Goal: Information Seeking & Learning: Learn about a topic

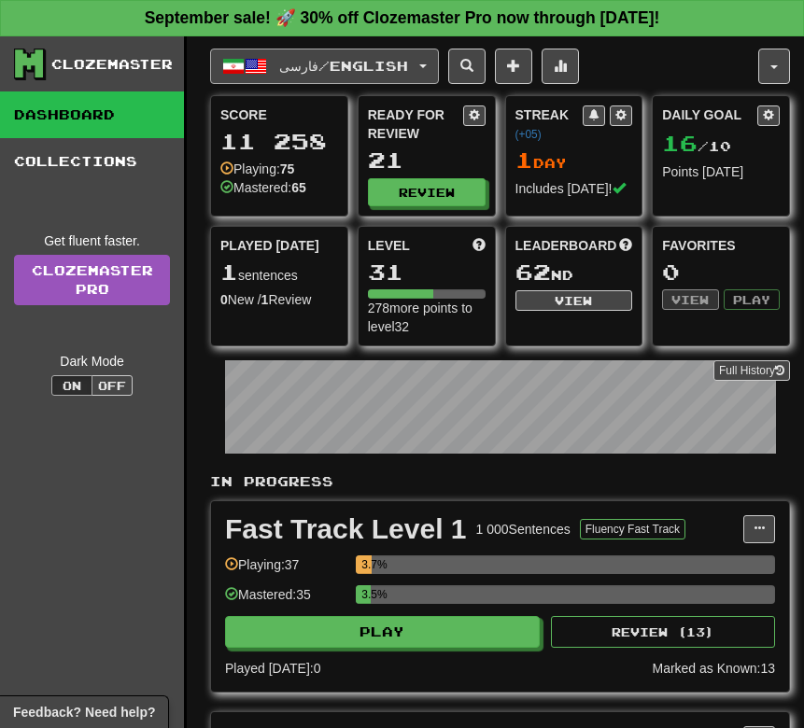
click at [274, 69] on button "فارسی / English" at bounding box center [324, 66] width 229 height 35
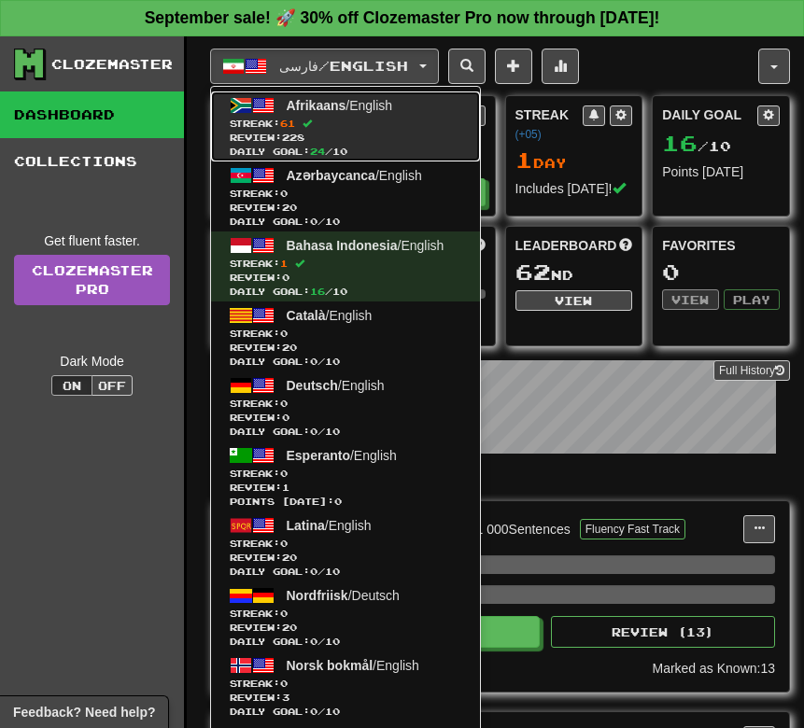
click at [285, 120] on span "Streak: 61" at bounding box center [346, 124] width 232 height 14
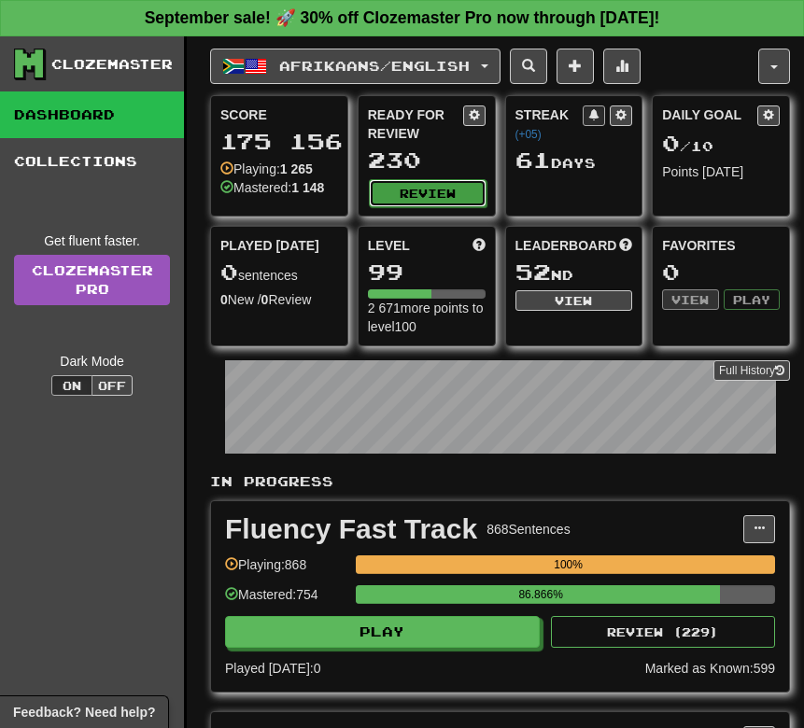
click at [403, 186] on button "Review" at bounding box center [428, 193] width 118 height 28
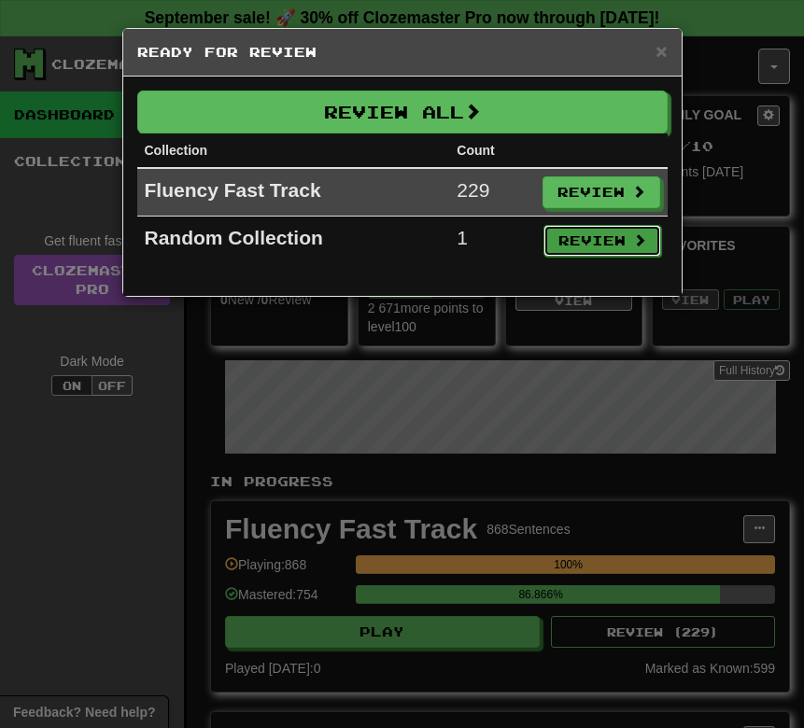
click at [544, 243] on button "Review" at bounding box center [602, 241] width 118 height 32
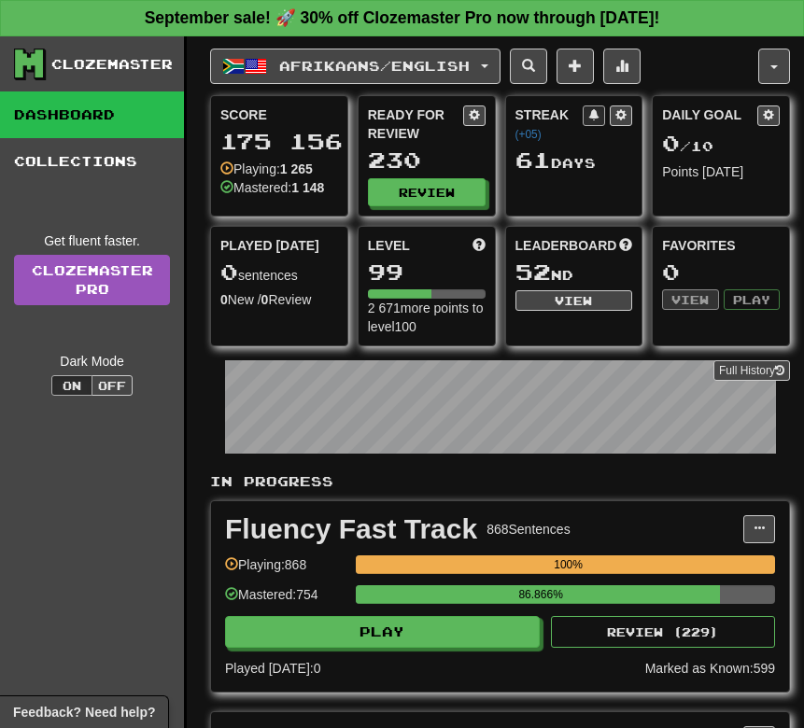
select select "**"
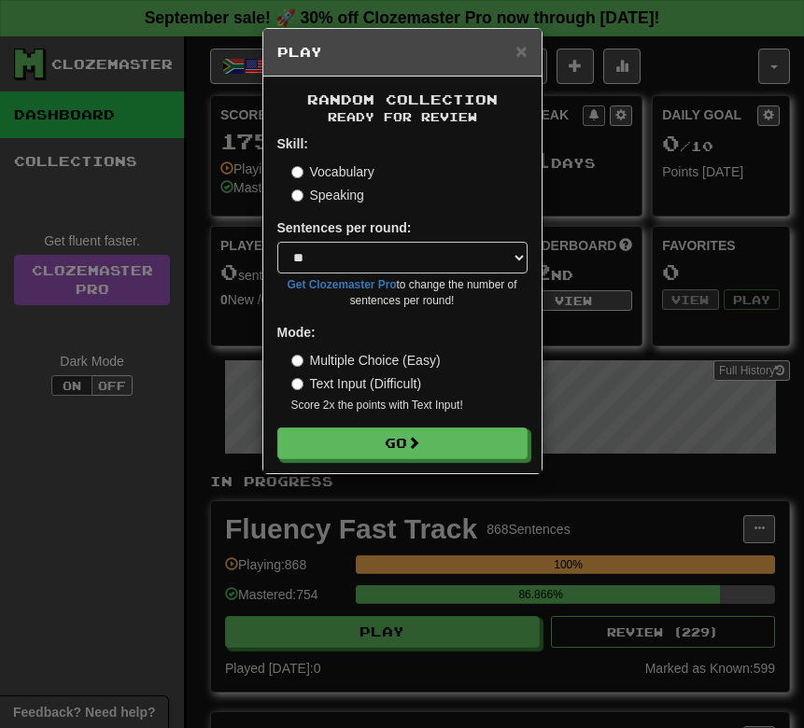
click at [347, 200] on label "Speaking" at bounding box center [327, 195] width 73 height 19
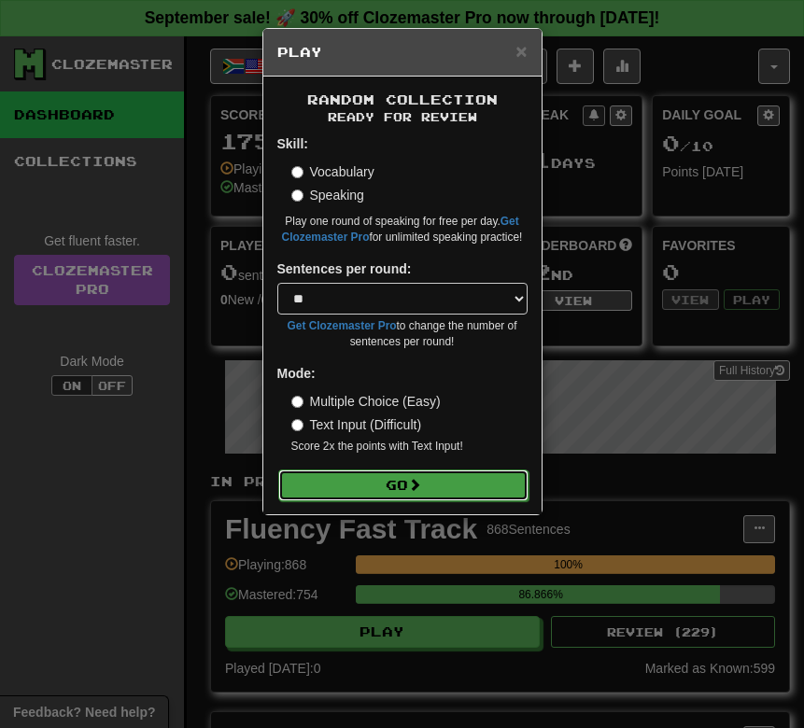
click at [348, 479] on button "Go" at bounding box center [403, 486] width 250 height 32
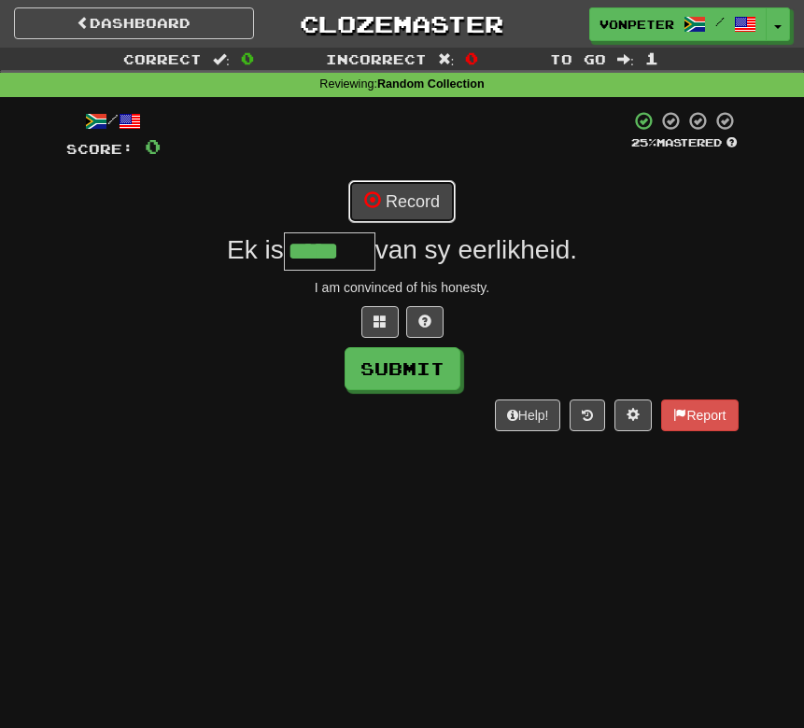
click at [362, 213] on button "Record" at bounding box center [401, 201] width 107 height 43
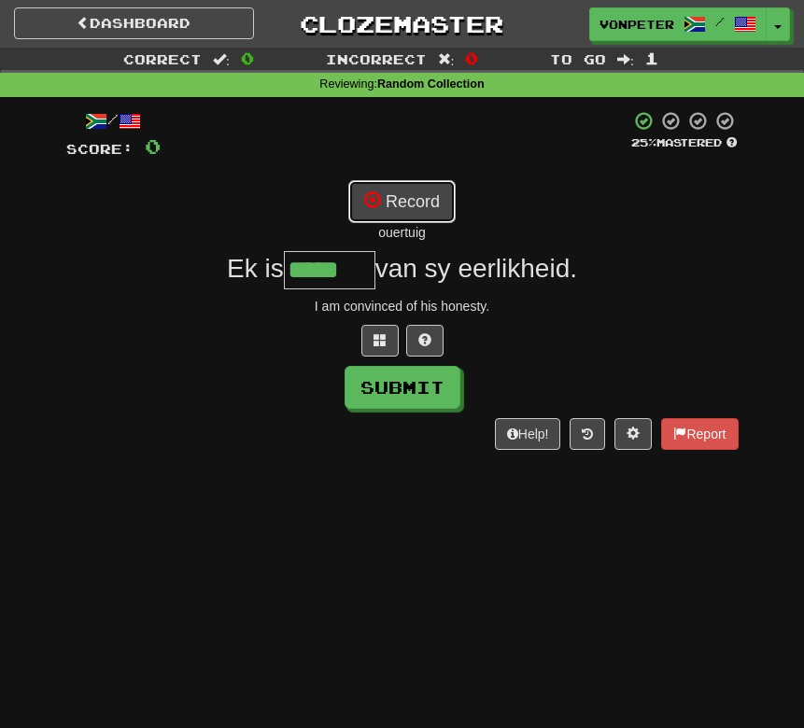
click at [394, 199] on button "Record" at bounding box center [401, 201] width 107 height 43
type input "*******"
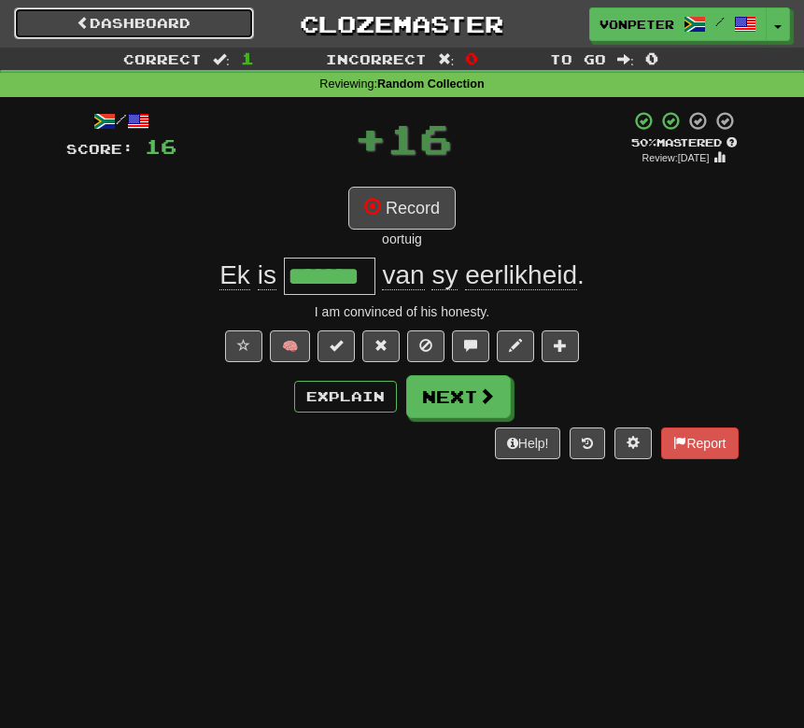
click at [202, 20] on link "Dashboard" at bounding box center [134, 23] width 240 height 32
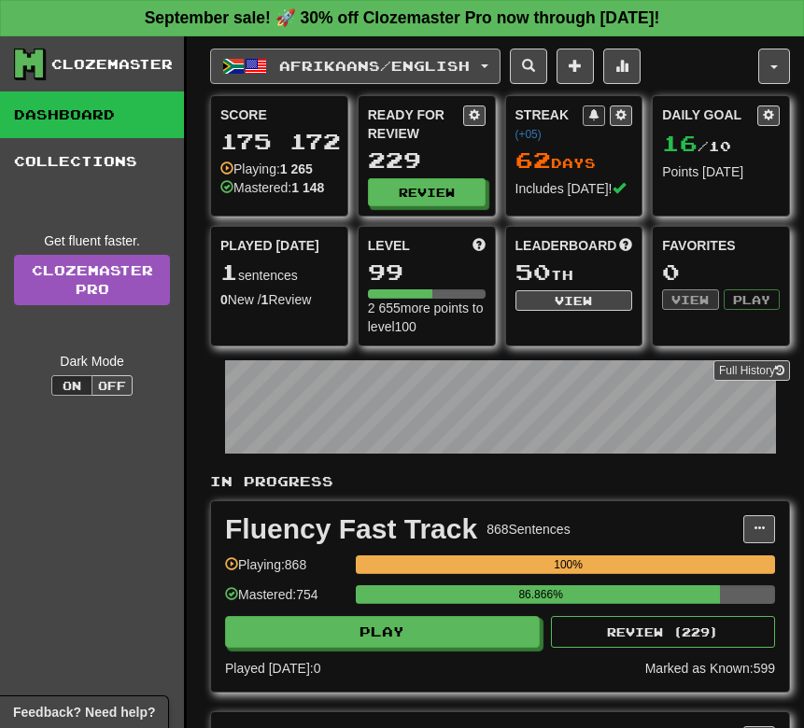
click at [384, 56] on button "Afrikaans / English" at bounding box center [355, 66] width 290 height 35
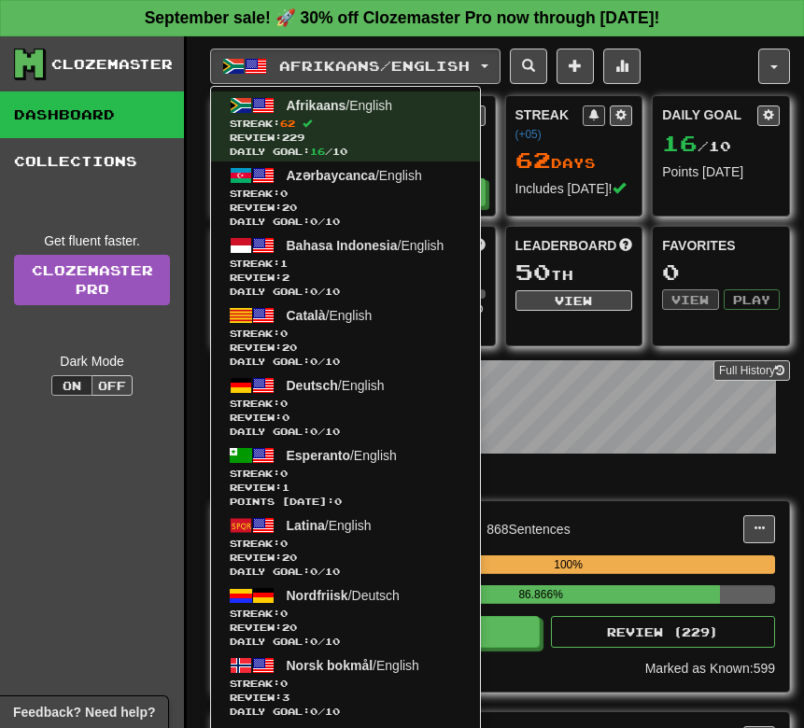
click at [672, 73] on div "Afrikaans / English Afrikaans / English Streak: 62 Review: 229 Daily Goal: 16 /…" at bounding box center [484, 66] width 548 height 35
